Goal: Obtain resource: Obtain resource

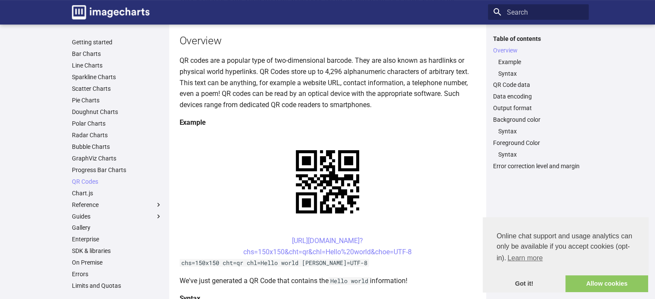
scroll to position [86, 0]
drag, startPoint x: 418, startPoint y: 254, endPoint x: 273, endPoint y: 245, distance: 145.7
click at [273, 245] on center "[URL][DOMAIN_NAME]? chs=150x150&cht=qr&chl=Hello%20world&choe=UTF-8" at bounding box center [328, 247] width 296 height 22
copy link "[URL][DOMAIN_NAME]? chs=150x150&cht=qr&chl=Hello%20world&choe=UTF-8"
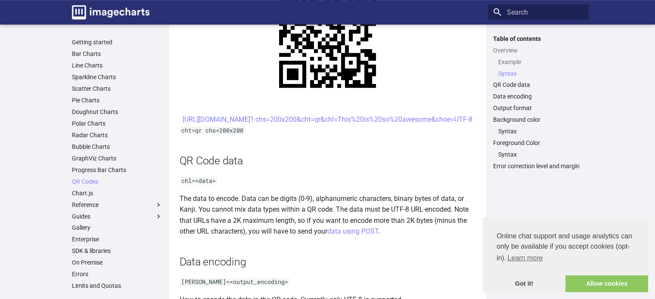
scroll to position [474, 0]
drag, startPoint x: 439, startPoint y: 130, endPoint x: 239, endPoint y: 118, distance: 201.0
click at [239, 118] on center "[URL][DOMAIN_NAME]? chs=200x200&cht=qr&chl=This%20is%20so%20awesome&choe=UTF-8" at bounding box center [328, 119] width 296 height 11
copy link "[URL][DOMAIN_NAME]? chs=200x200&cht=qr&chl=This%20is%20so%20awesome&choe=UTF-8"
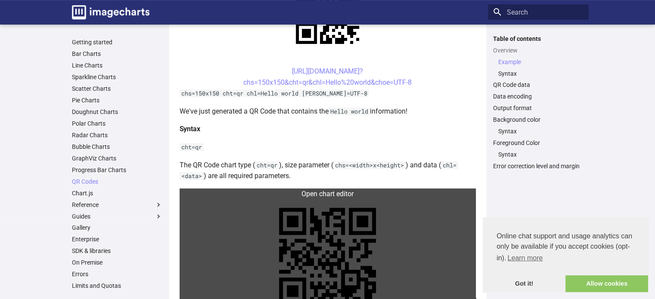
scroll to position [257, 0]
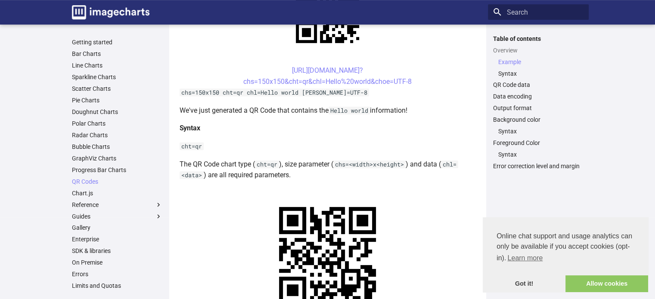
drag, startPoint x: 423, startPoint y: 81, endPoint x: 267, endPoint y: 70, distance: 156.2
click at [267, 70] on center "[URL][DOMAIN_NAME]? chs=150x150&cht=qr&chl=Hello%20world&choe=UTF-8" at bounding box center [328, 76] width 296 height 22
copy link "[URL][DOMAIN_NAME]? chs=150x150&cht=qr&chl=Hello%20world&choe=UTF-8"
